Goal: Transaction & Acquisition: Register for event/course

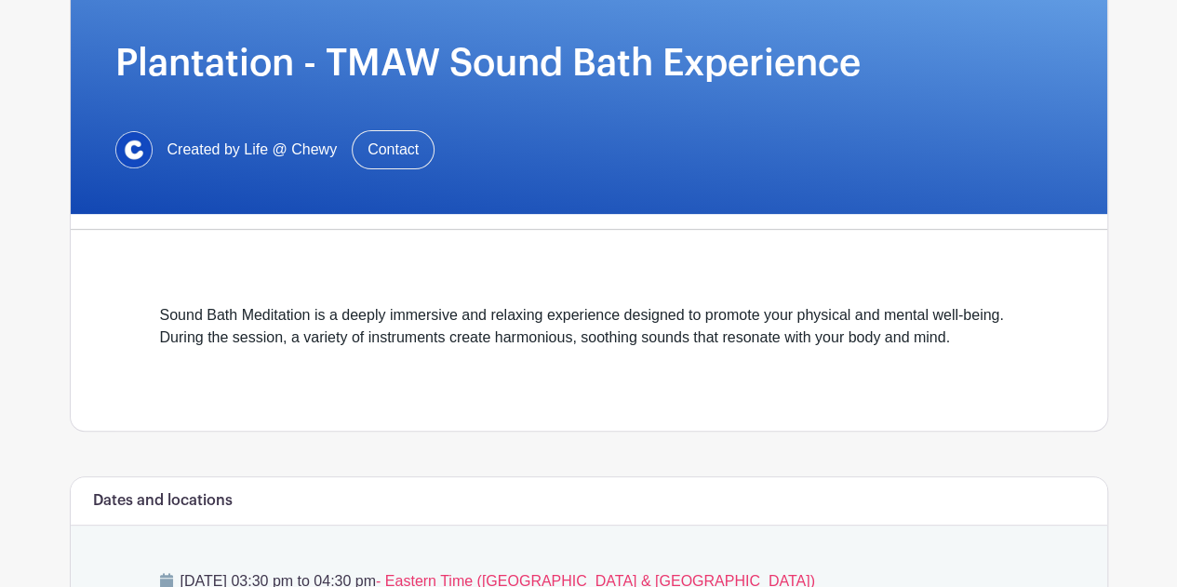
scroll to position [558, 0]
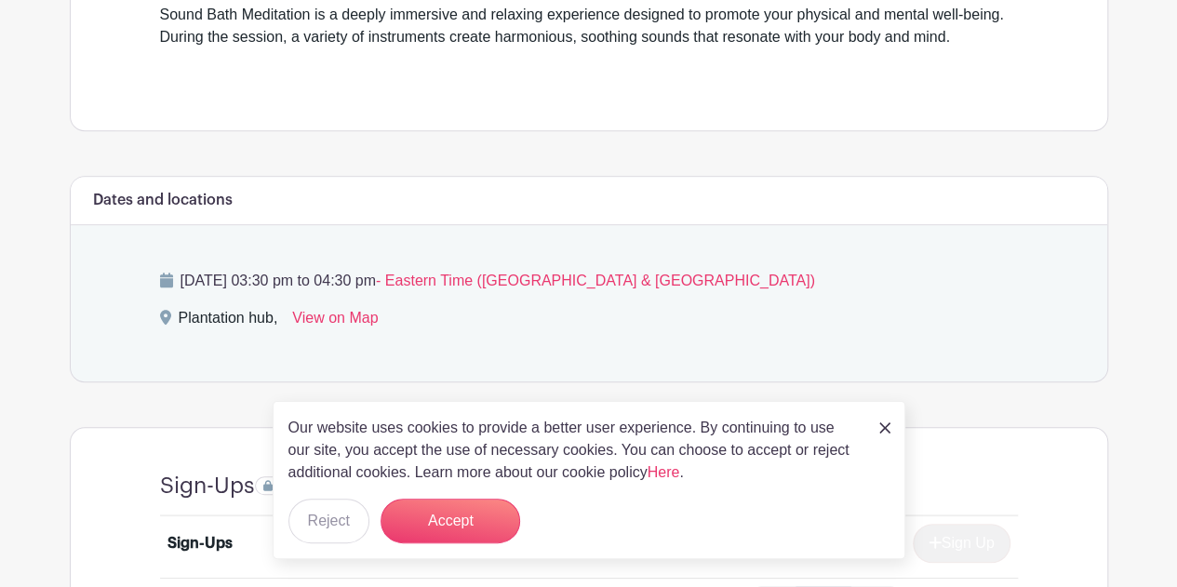
click at [885, 425] on img at bounding box center [884, 427] width 11 height 11
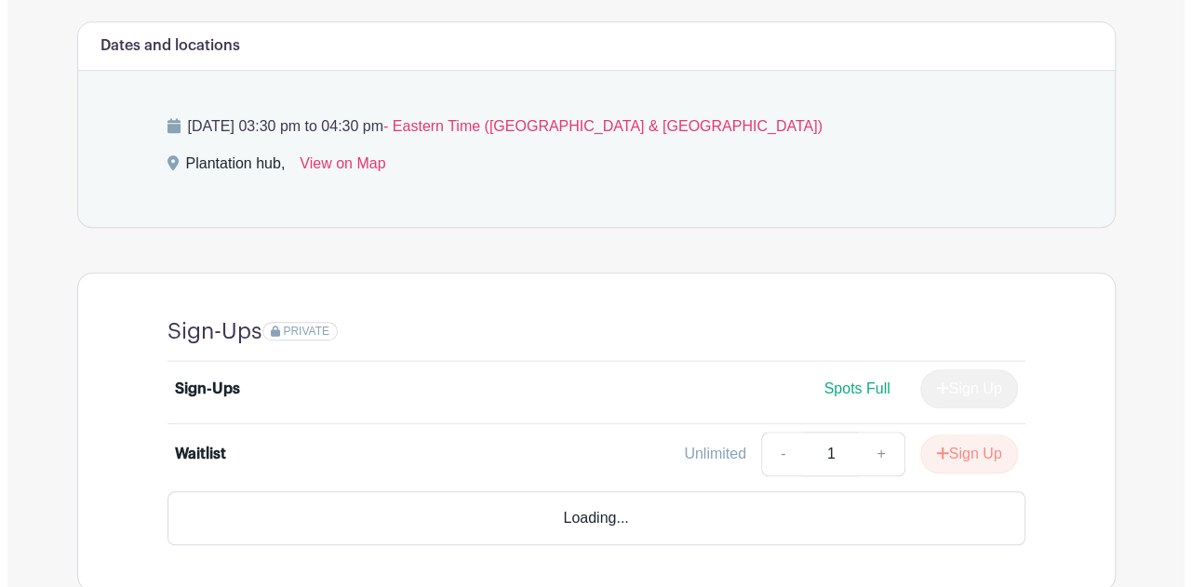
scroll to position [774, 0]
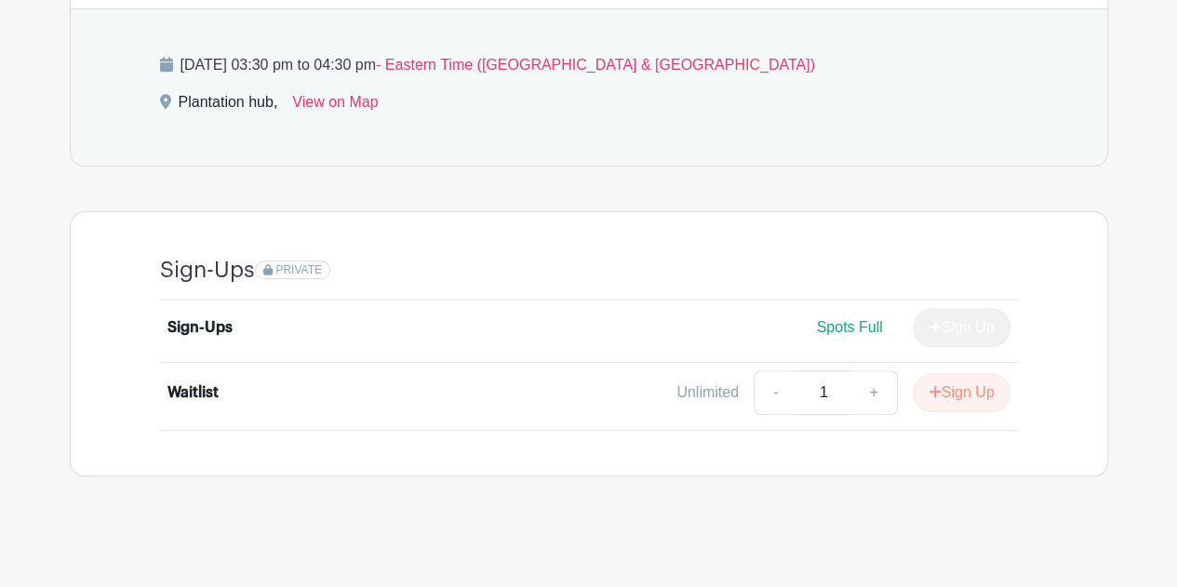
click at [849, 328] on span "Spots Full" at bounding box center [849, 327] width 66 height 16
click at [771, 389] on link "-" at bounding box center [775, 392] width 43 height 45
click at [860, 392] on link "+" at bounding box center [874, 392] width 47 height 45
click at [776, 386] on link "-" at bounding box center [775, 392] width 43 height 45
type input "1"
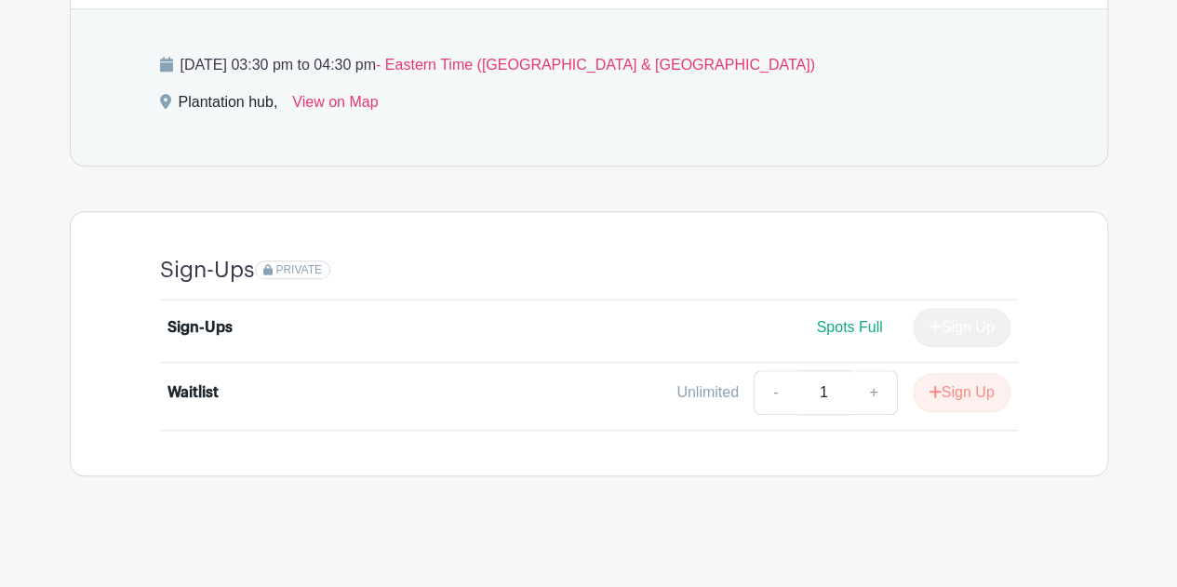
click at [206, 321] on div "Sign-Ups" at bounding box center [200, 327] width 65 height 22
click at [950, 379] on button "Sign Up" at bounding box center [962, 392] width 98 height 39
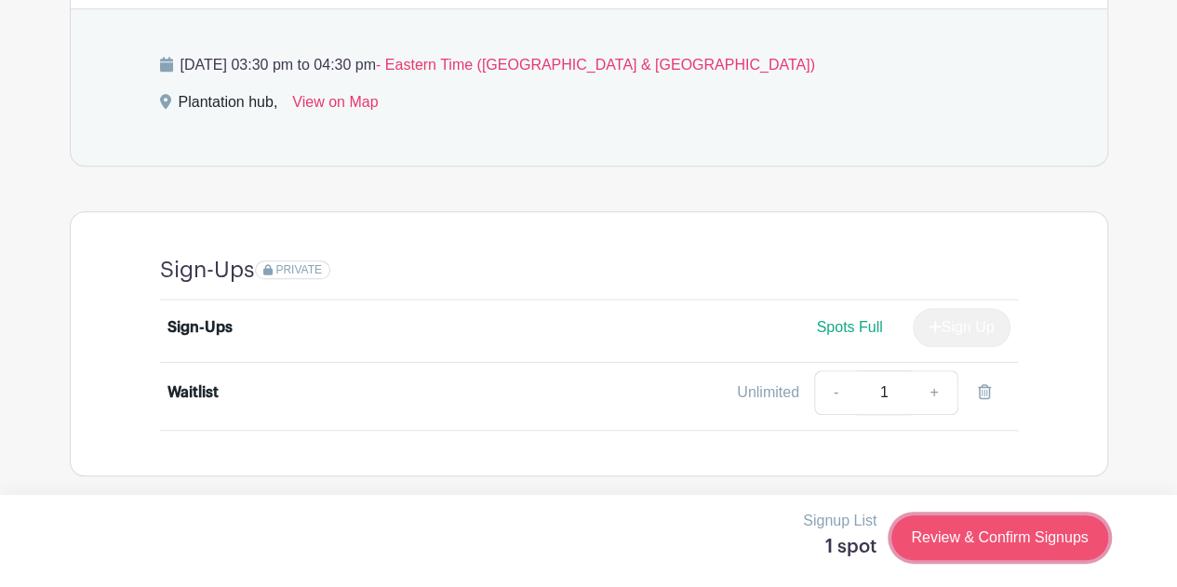
click at [976, 545] on link "Review & Confirm Signups" at bounding box center [1000, 538] width 216 height 45
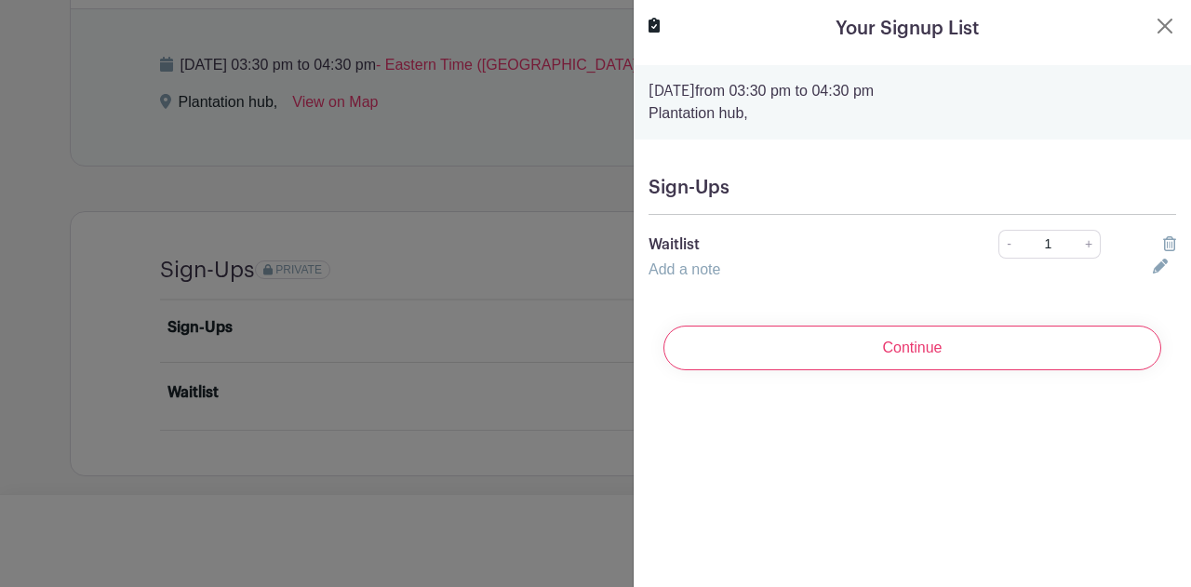
click at [1153, 265] on icon at bounding box center [1160, 266] width 15 height 15
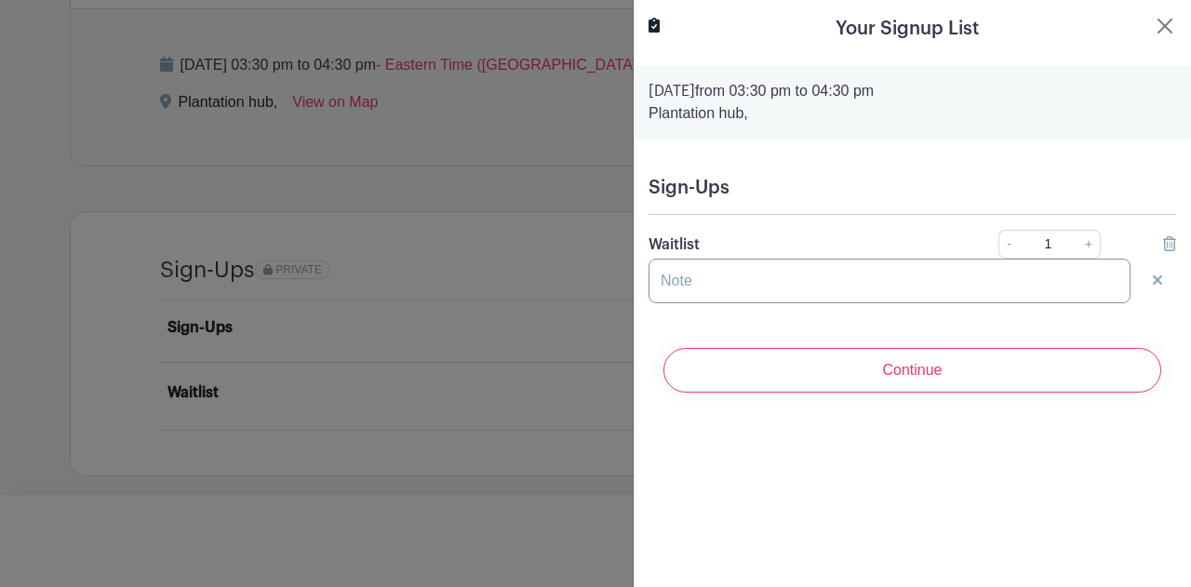
click at [758, 288] on input "text" at bounding box center [890, 281] width 482 height 45
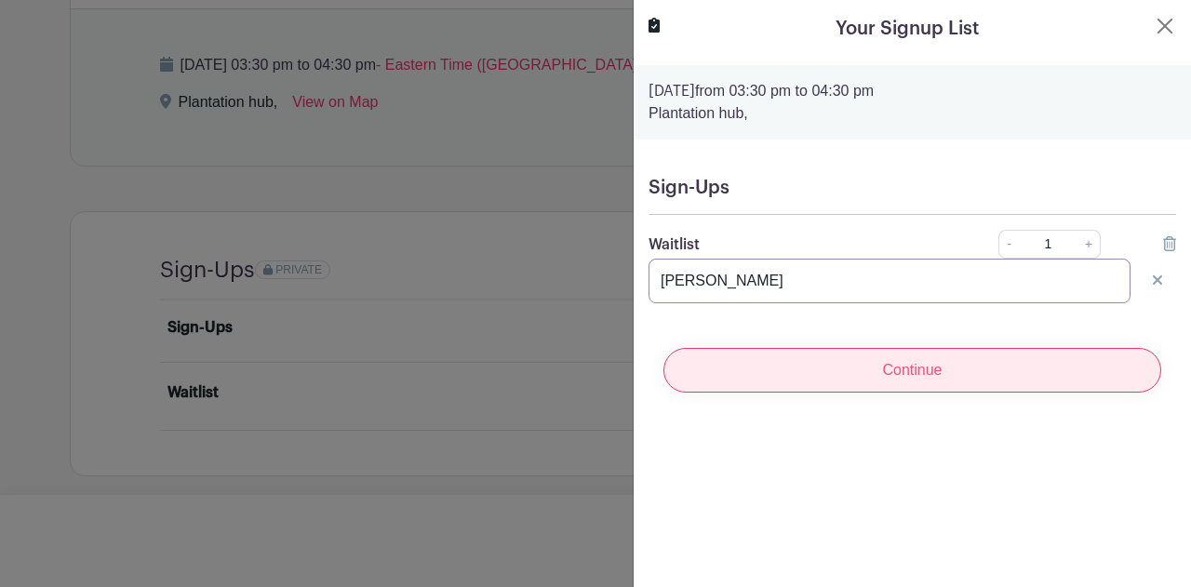
type input "[PERSON_NAME]"
click at [892, 362] on input "Continue" at bounding box center [913, 370] width 498 height 45
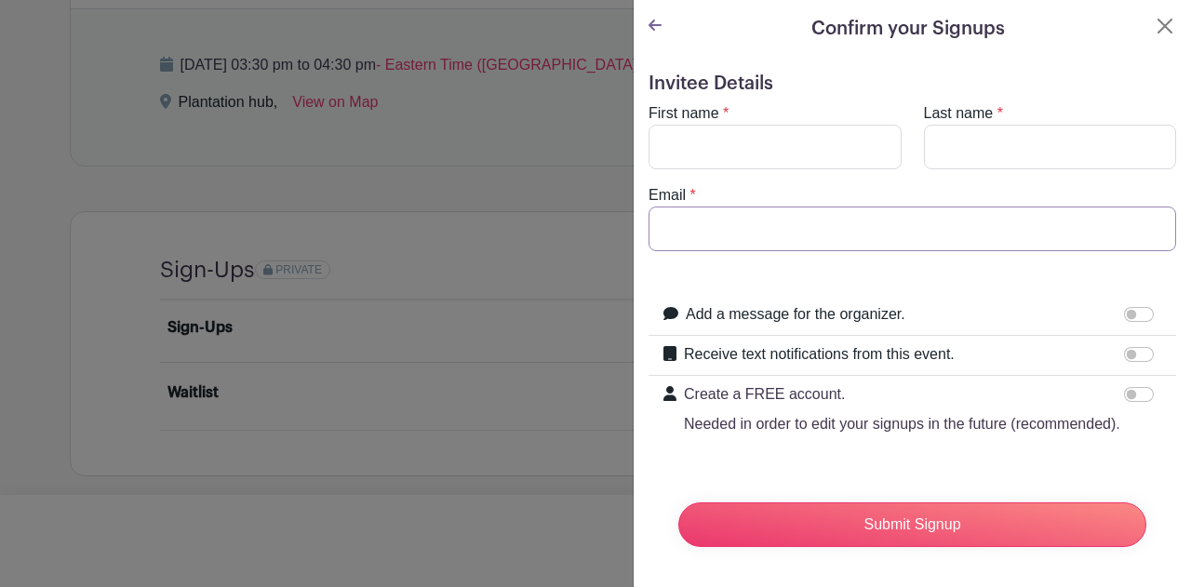
click at [690, 220] on input "Email" at bounding box center [913, 229] width 528 height 45
click at [785, 146] on input "First name" at bounding box center [775, 147] width 253 height 45
type input "[PERSON_NAME]"
click at [957, 136] on input "Last name" at bounding box center [1050, 147] width 253 height 45
type input "[PERSON_NAME]"
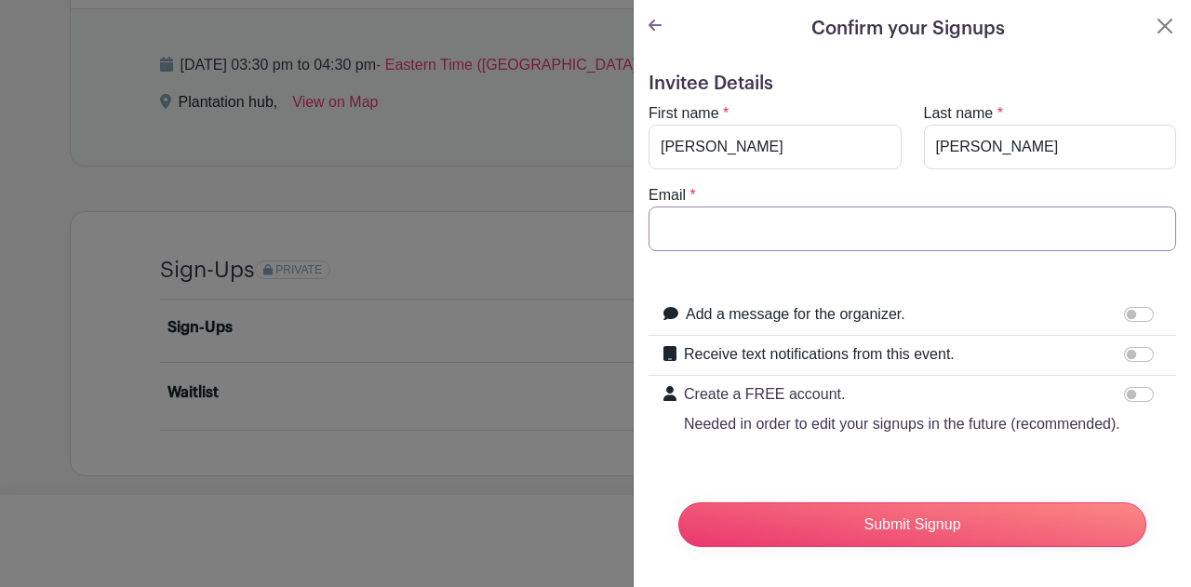
click at [887, 227] on input "Email" at bounding box center [913, 229] width 528 height 45
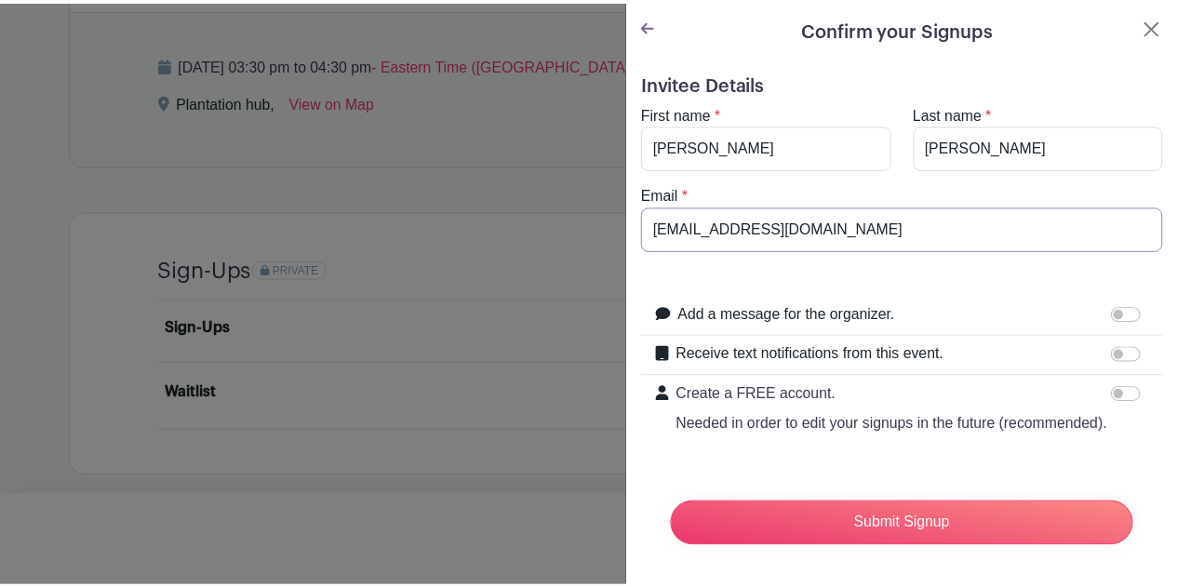
scroll to position [38, 0]
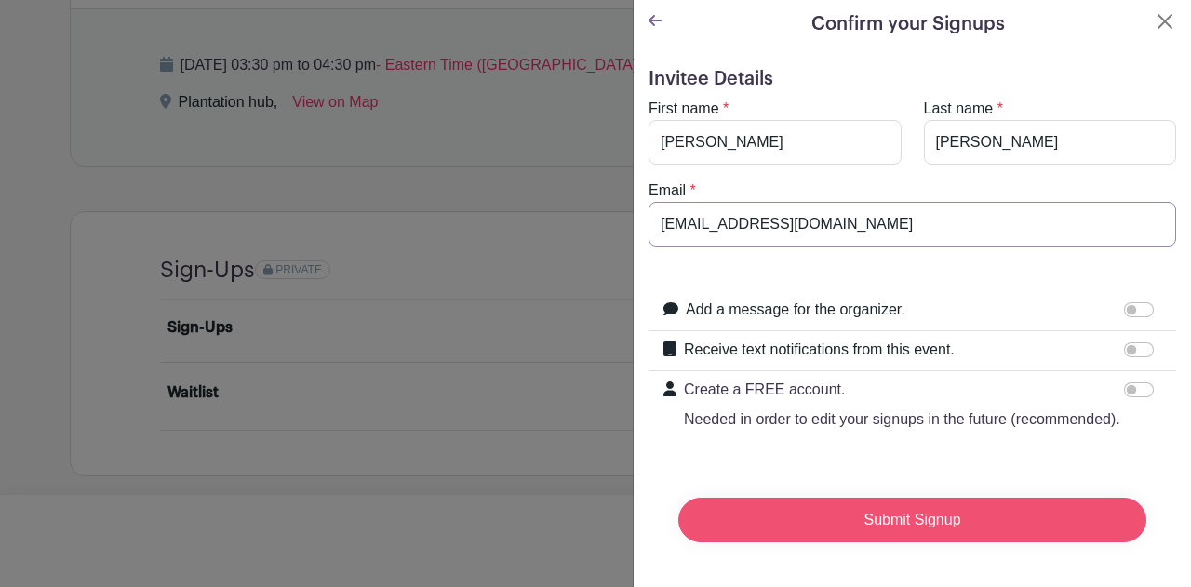
type input "[EMAIL_ADDRESS][DOMAIN_NAME]"
click at [809, 499] on input "Submit Signup" at bounding box center [912, 520] width 468 height 45
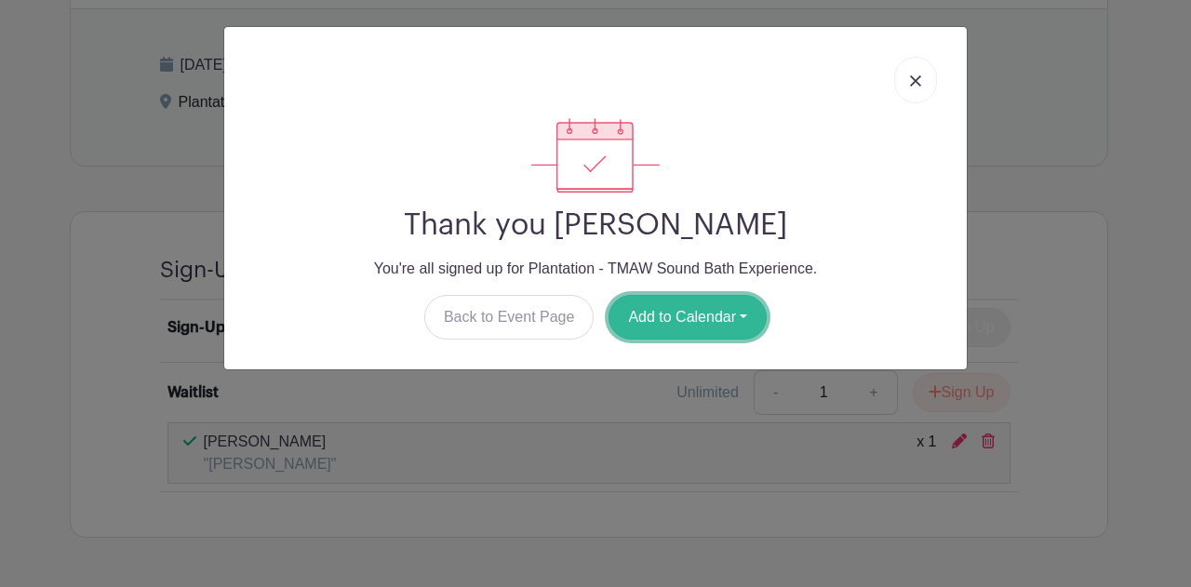
click at [739, 314] on button "Add to Calendar" at bounding box center [688, 317] width 158 height 45
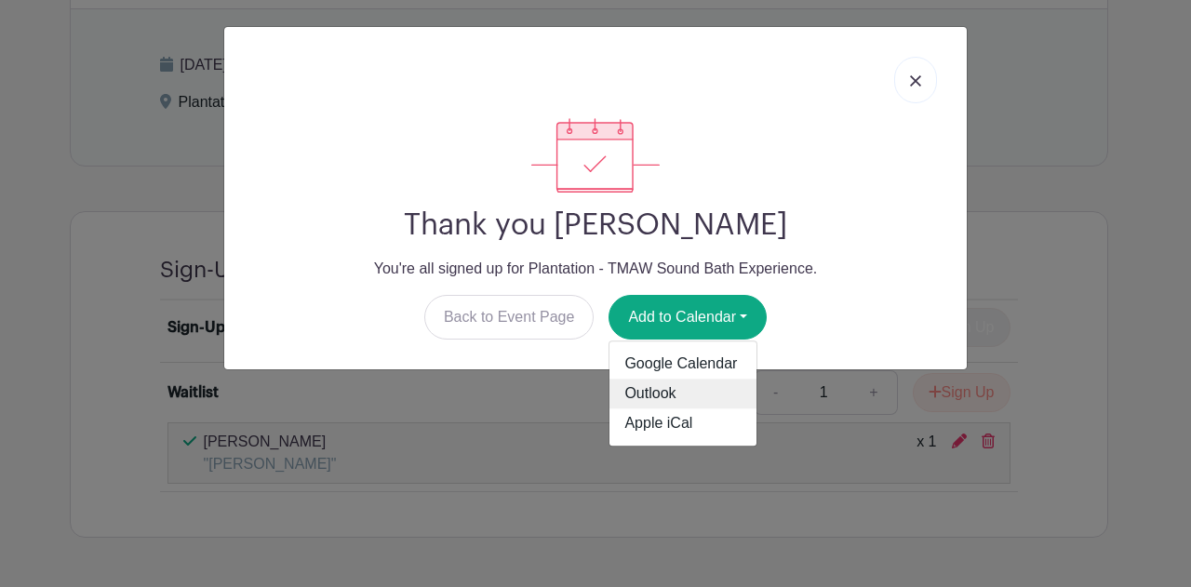
click at [679, 394] on link "Outlook" at bounding box center [683, 395] width 147 height 30
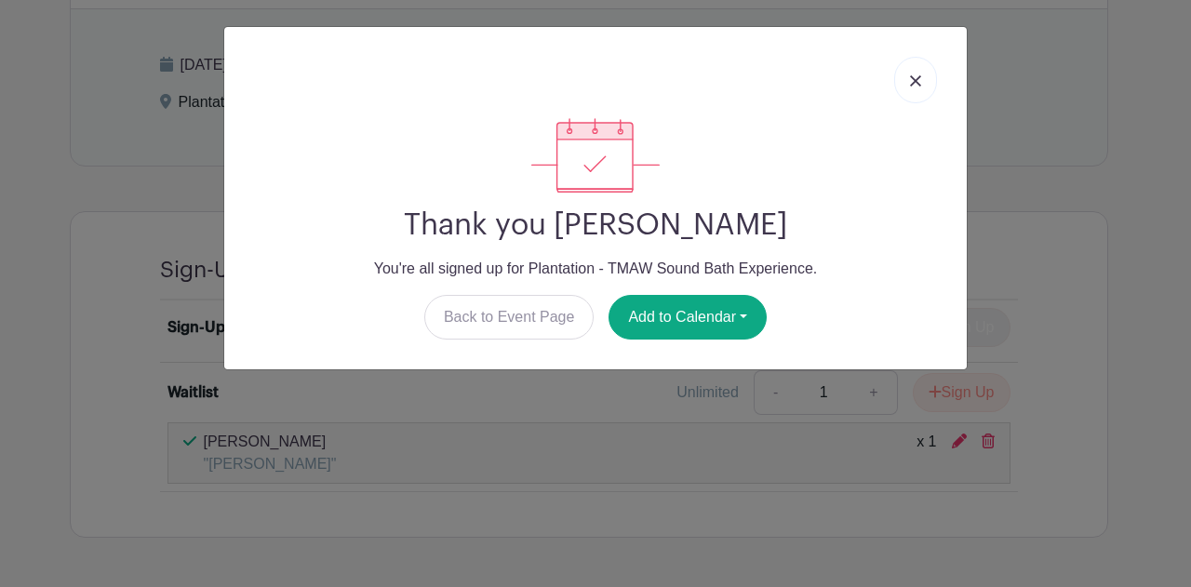
click at [912, 87] on link at bounding box center [915, 80] width 43 height 47
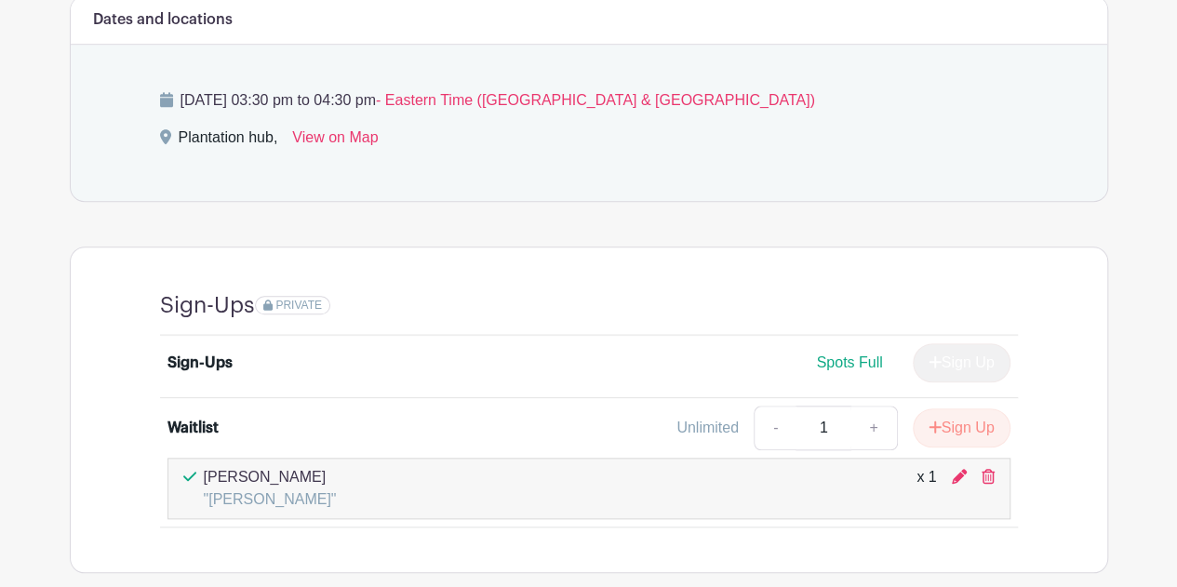
scroll to position [649, 0]
